Goal: Information Seeking & Learning: Learn about a topic

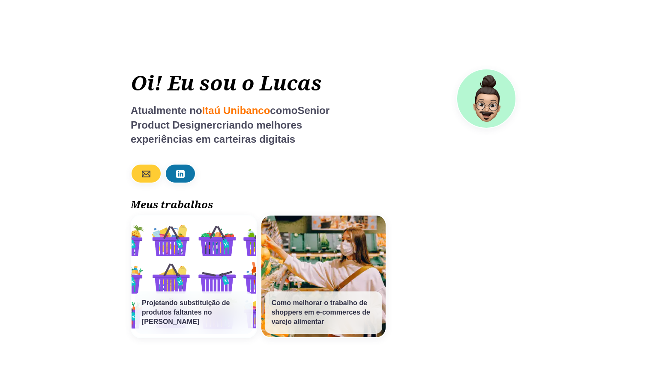
click at [283, 168] on div at bounding box center [324, 174] width 386 height 20
click at [318, 292] on h3 "Como melhorar o trabalho de shoppers em e-commerces de varejo alimentar" at bounding box center [324, 312] width 118 height 42
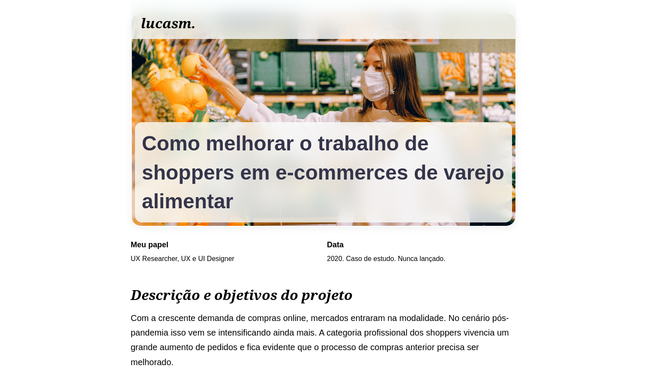
scroll to position [27, 0]
click at [167, 263] on p "UX Researcher, UX e UI Designer" at bounding box center [225, 258] width 189 height 12
click at [149, 23] on link "lucasm." at bounding box center [168, 23] width 55 height 18
